Goal: Obtain resource: Download file/media

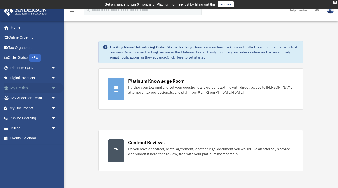
click at [54, 87] on span "arrow_drop_down" at bounding box center [56, 88] width 10 height 10
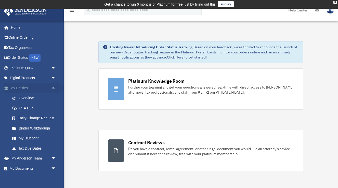
click at [30, 87] on link "My Entities arrow_drop_up" at bounding box center [34, 88] width 60 height 10
click at [28, 99] on link "Overview" at bounding box center [35, 98] width 57 height 10
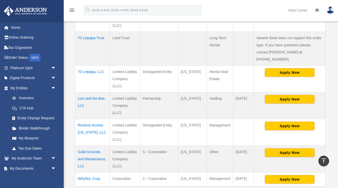
scroll to position [269, 0]
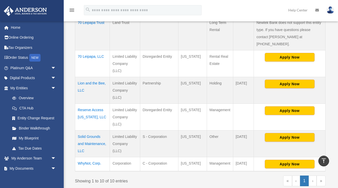
click at [98, 104] on td "Reserve Access [US_STATE], LLC" at bounding box center [92, 117] width 35 height 27
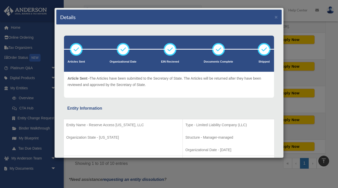
scroll to position [0, 0]
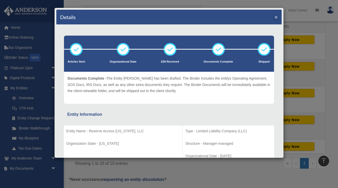
click at [276, 18] on button "×" at bounding box center [275, 16] width 3 height 5
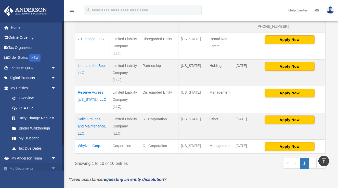
click at [24, 167] on link "My Documents arrow_drop_down" at bounding box center [34, 169] width 60 height 10
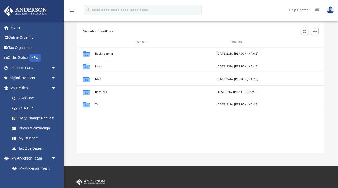
scroll to position [46, 0]
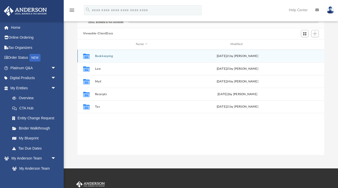
click at [86, 55] on icon "grid" at bounding box center [86, 57] width 7 height 4
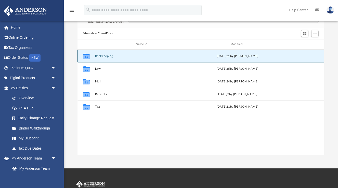
click at [87, 57] on icon "grid" at bounding box center [86, 57] width 7 height 4
click at [104, 55] on button "Bookkeeping" at bounding box center [142, 55] width 94 height 3
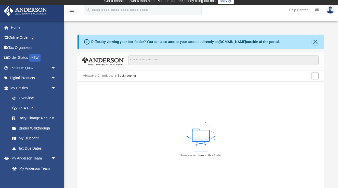
scroll to position [5, 0]
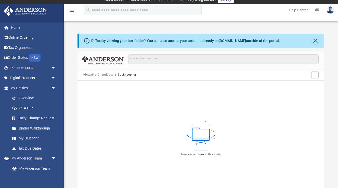
click at [101, 75] on button "Viewable-ClientDocs" at bounding box center [98, 75] width 30 height 5
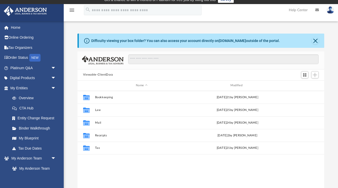
scroll to position [116, 247]
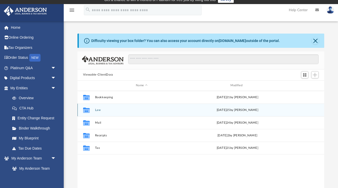
click at [98, 109] on button "Law" at bounding box center [142, 109] width 94 height 3
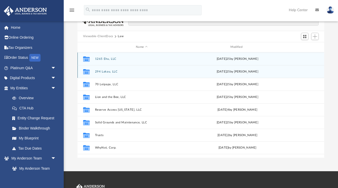
scroll to position [45, 0]
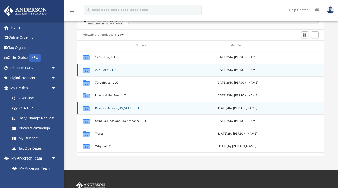
click at [98, 109] on button "Reserve Access [US_STATE], LLC" at bounding box center [142, 107] width 94 height 3
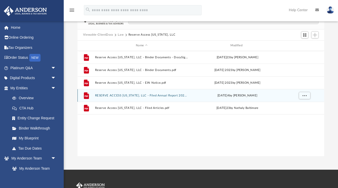
click at [152, 94] on button "RESERVE ACCESS [US_STATE], LLC - Filed Annual Report 2024.pdf" at bounding box center [142, 95] width 94 height 3
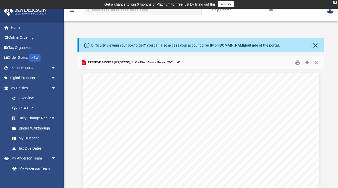
scroll to position [0, 0]
click at [308, 62] on button "Download" at bounding box center [306, 63] width 9 height 8
click at [316, 46] on button "Close" at bounding box center [315, 45] width 7 height 7
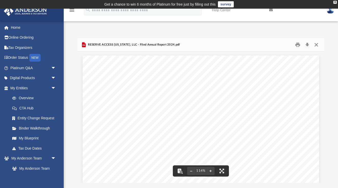
click at [316, 46] on button "Close" at bounding box center [316, 45] width 9 height 8
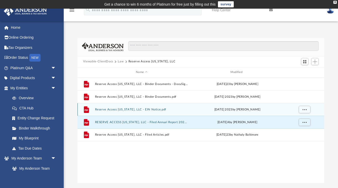
click at [120, 108] on button "Reserve Access [US_STATE], LLC - EIN Notice.pdf" at bounding box center [142, 109] width 94 height 3
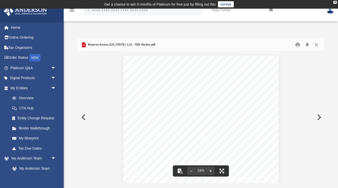
click at [84, 115] on button "Preview" at bounding box center [82, 117] width 11 height 14
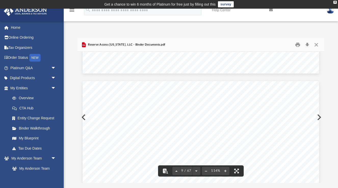
scroll to position [2503, 0]
